Goal: Transaction & Acquisition: Purchase product/service

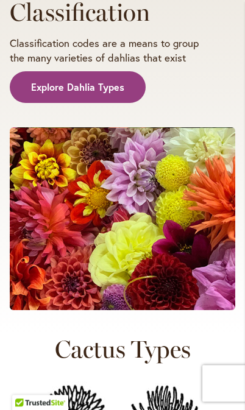
scroll to position [241, 0]
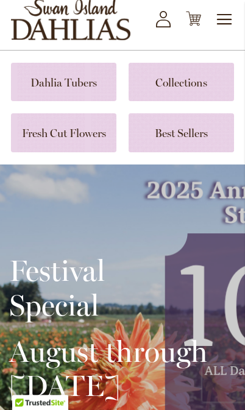
scroll to position [93, 0]
click at [63, 85] on link at bounding box center [63, 82] width 105 height 38
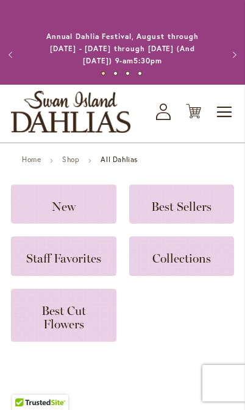
click at [124, 157] on strong "All Dahlias" at bounding box center [118, 159] width 37 height 9
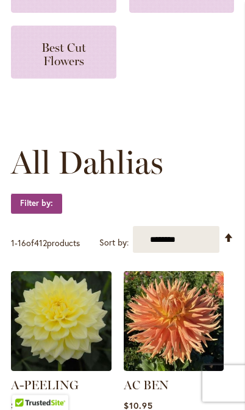
scroll to position [270, 0]
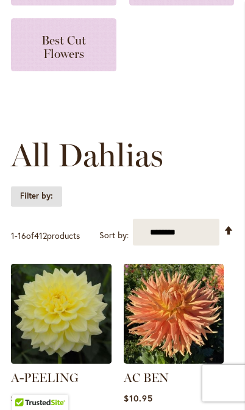
click at [47, 197] on strong "Filter by:" at bounding box center [36, 196] width 51 height 21
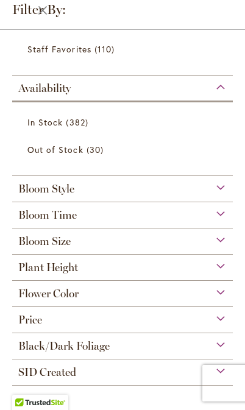
scroll to position [232, 0]
click at [226, 292] on div "Flower Color" at bounding box center [122, 290] width 220 height 19
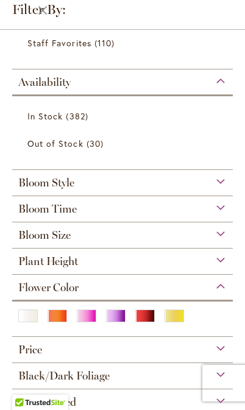
click at [141, 321] on div "Red" at bounding box center [144, 315] width 19 height 13
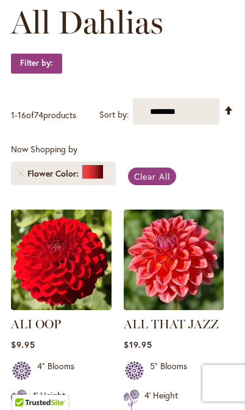
scroll to position [211, 0]
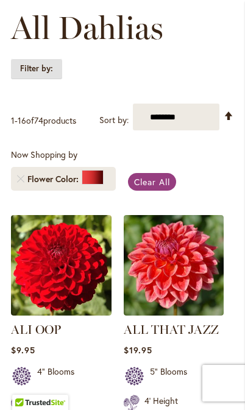
click at [43, 70] on strong "Filter by:" at bounding box center [36, 68] width 51 height 21
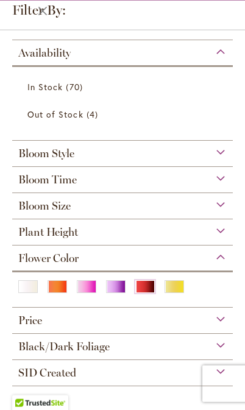
scroll to position [71, 0]
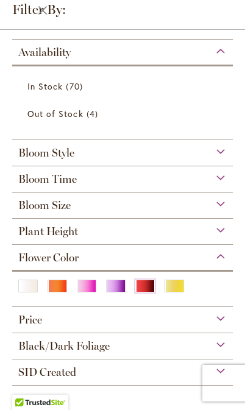
click at [221, 150] on div "Bloom Style" at bounding box center [122, 149] width 220 height 19
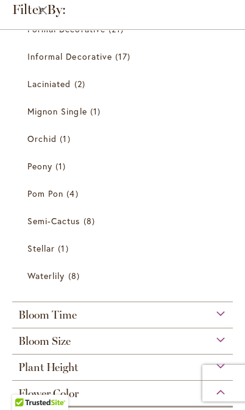
scroll to position [475, 0]
click at [80, 281] on span "8 items" at bounding box center [75, 274] width 15 height 13
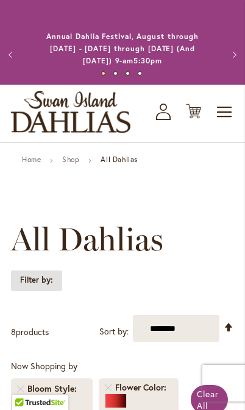
click at [54, 280] on strong "Filter by:" at bounding box center [36, 280] width 51 height 21
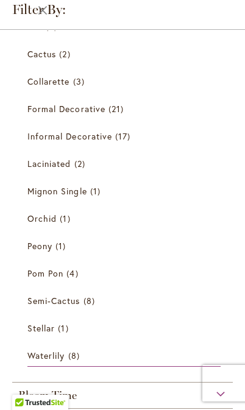
scroll to position [273, 0]
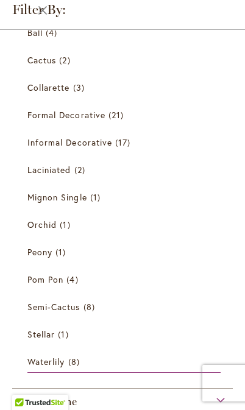
click at [86, 201] on span "Mignon Single" at bounding box center [57, 197] width 60 height 12
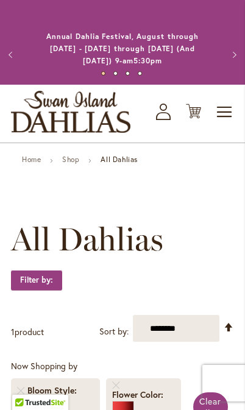
click at [12, 59] on button "Previous" at bounding box center [12, 55] width 24 height 24
